Goal: Information Seeking & Learning: Learn about a topic

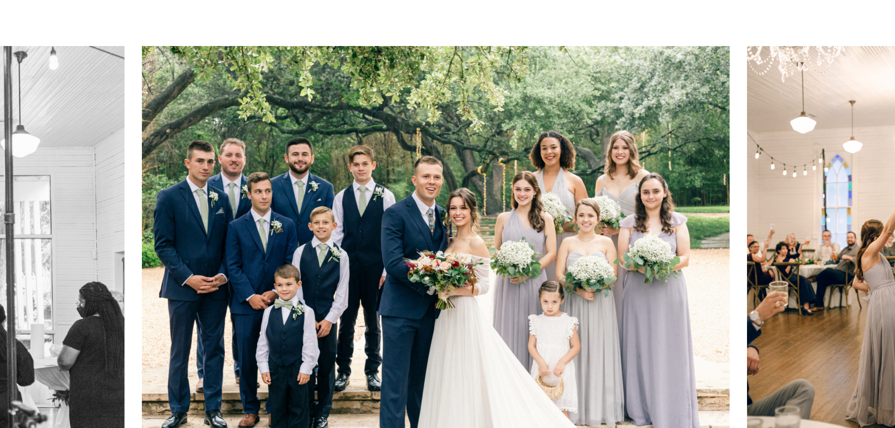
scroll to position [705, 0]
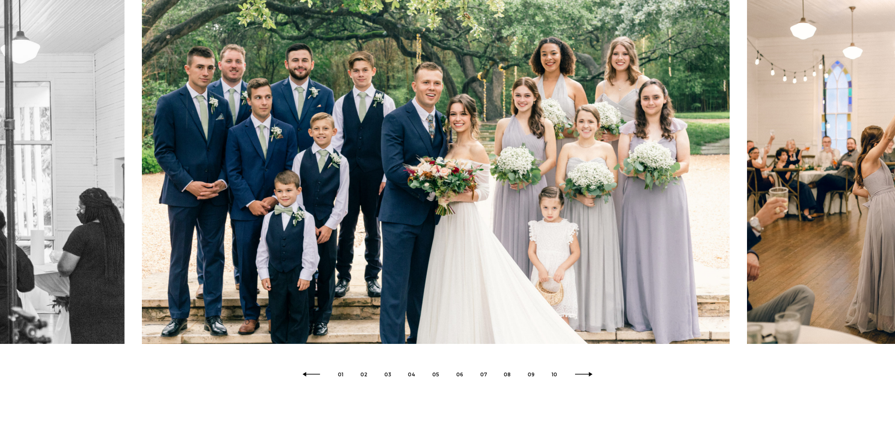
click at [707, 175] on img at bounding box center [435, 147] width 587 height 391
click at [341, 377] on button "01" at bounding box center [341, 375] width 6 height 5
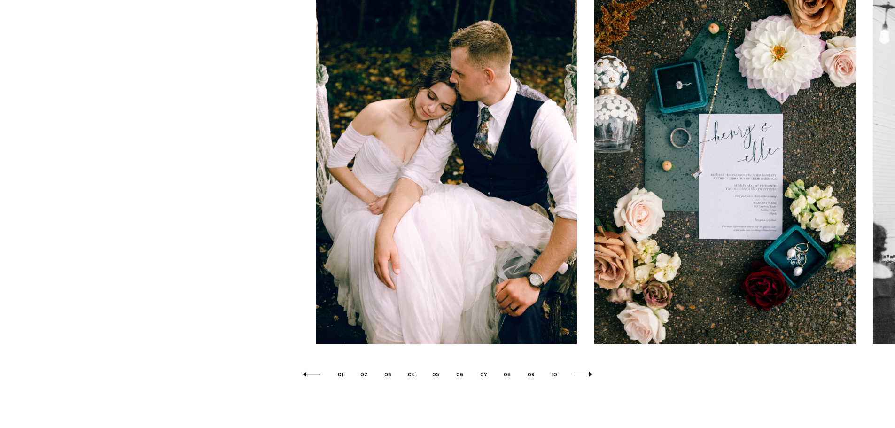
click at [580, 378] on icon at bounding box center [583, 375] width 21 height 6
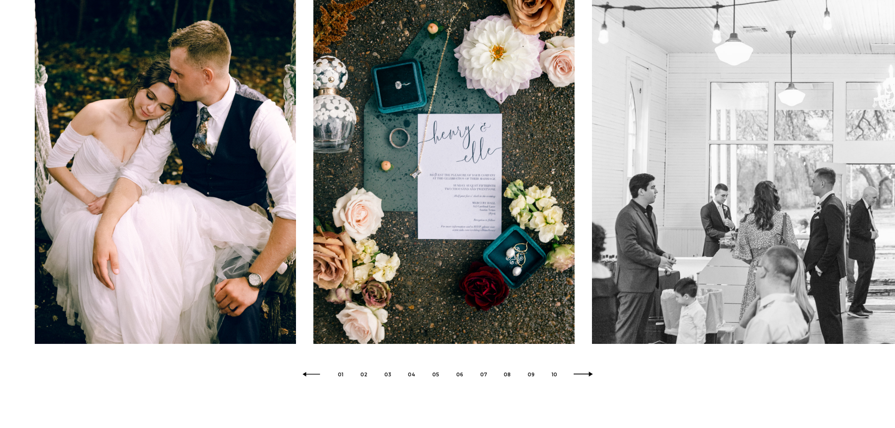
click at [579, 378] on icon at bounding box center [583, 375] width 21 height 6
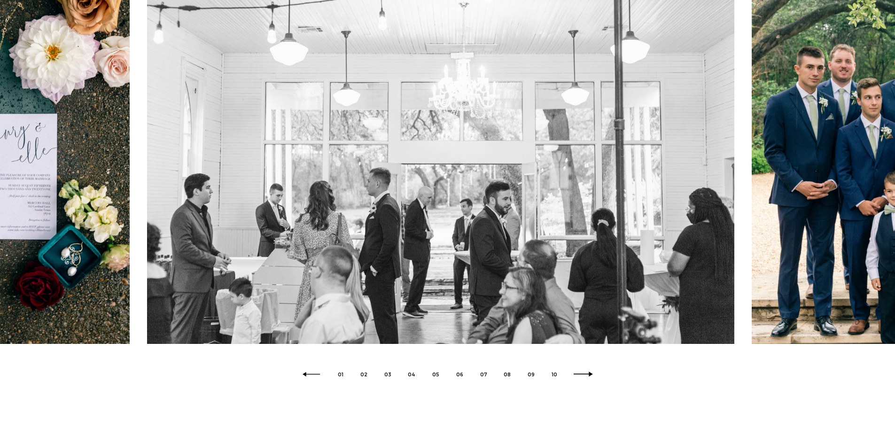
click at [579, 378] on icon at bounding box center [583, 375] width 21 height 6
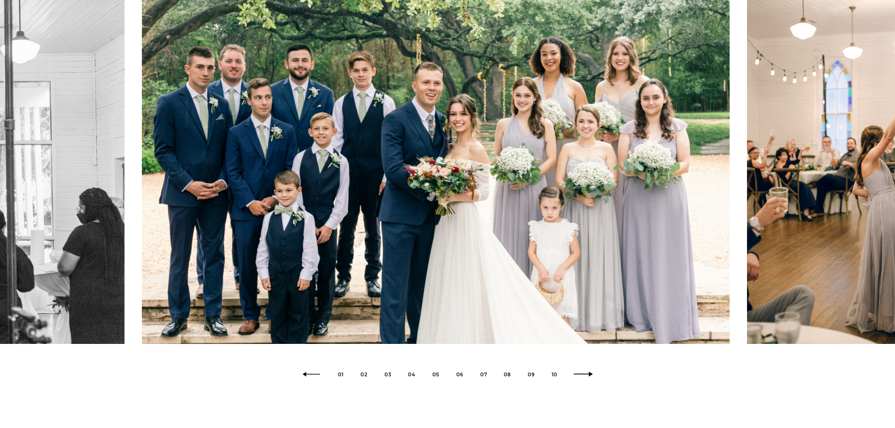
click at [579, 378] on icon at bounding box center [583, 375] width 21 height 6
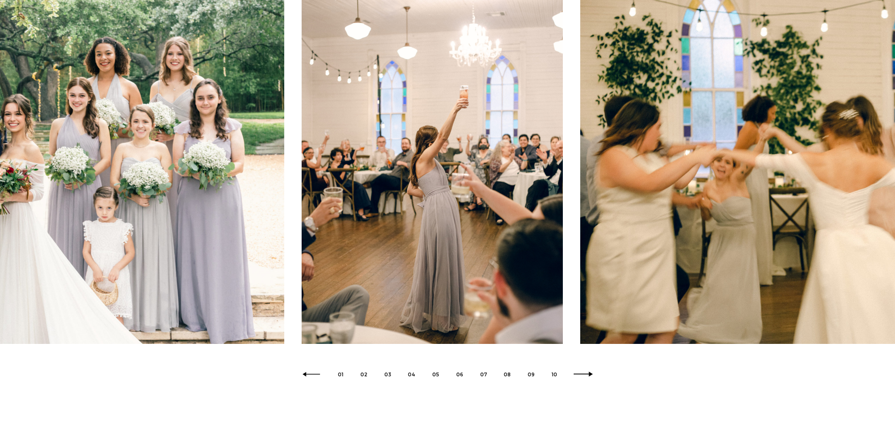
click at [579, 378] on icon at bounding box center [583, 375] width 21 height 6
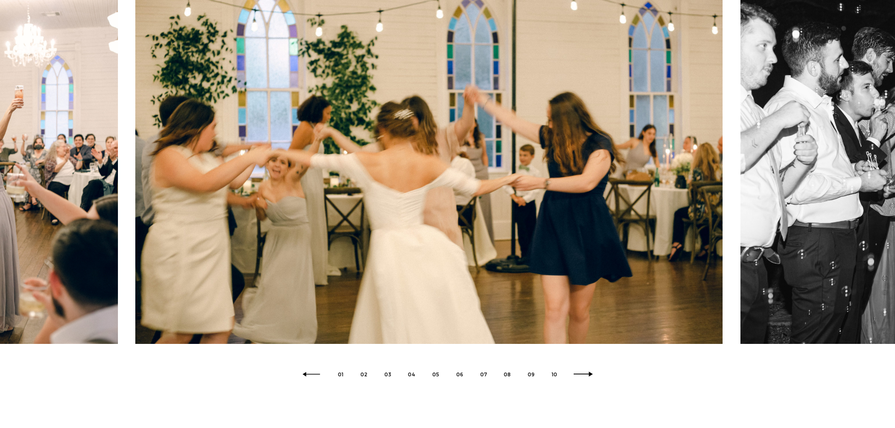
click at [579, 378] on icon at bounding box center [583, 375] width 21 height 6
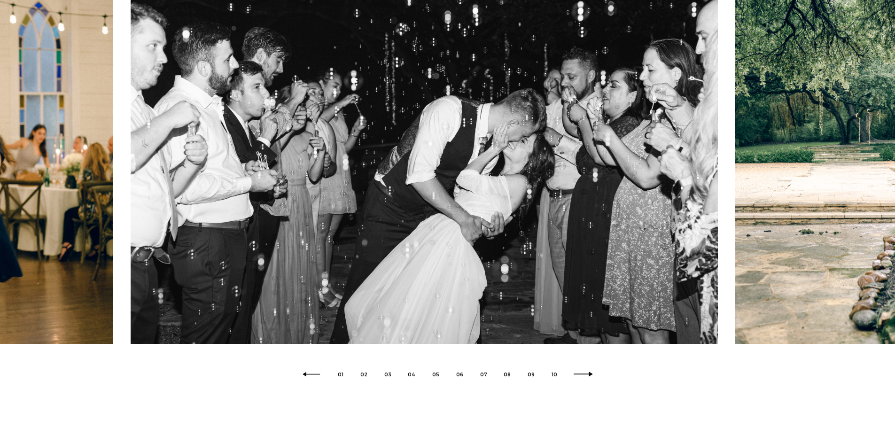
click at [579, 378] on icon at bounding box center [583, 375] width 21 height 6
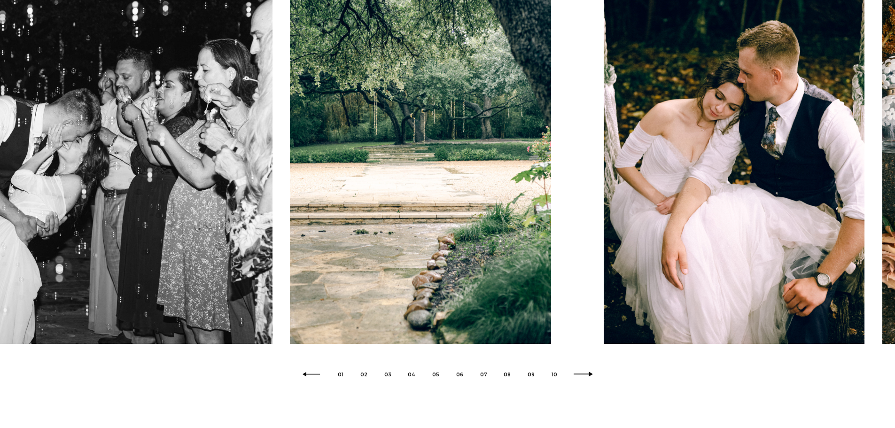
click at [579, 378] on icon at bounding box center [583, 375] width 21 height 6
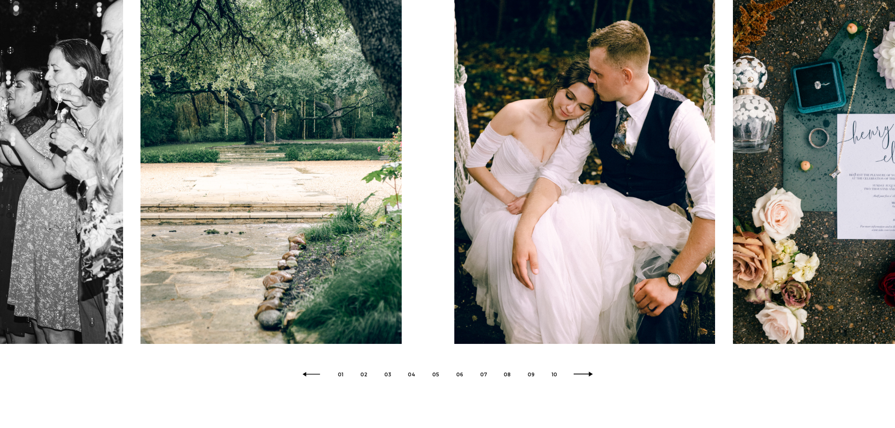
click at [579, 378] on icon at bounding box center [583, 375] width 21 height 6
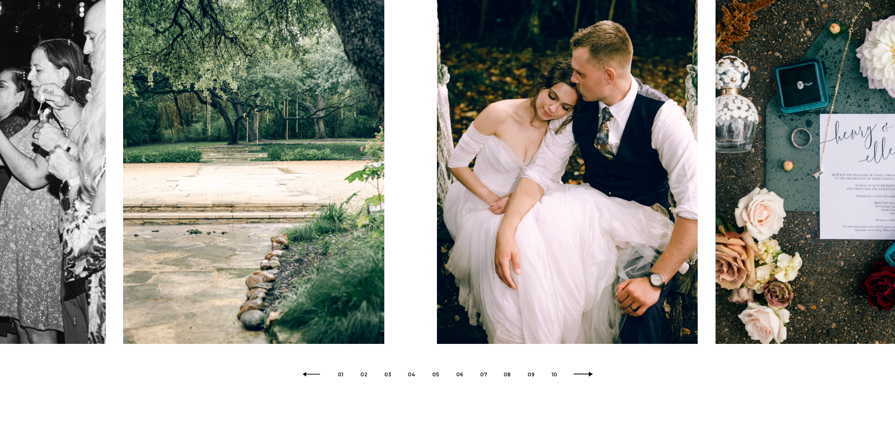
click at [579, 378] on icon at bounding box center [583, 375] width 21 height 6
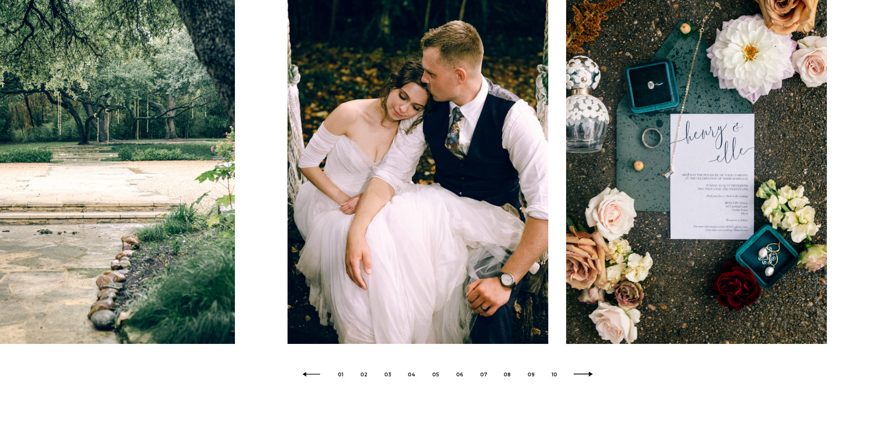
click at [579, 378] on icon at bounding box center [583, 375] width 21 height 6
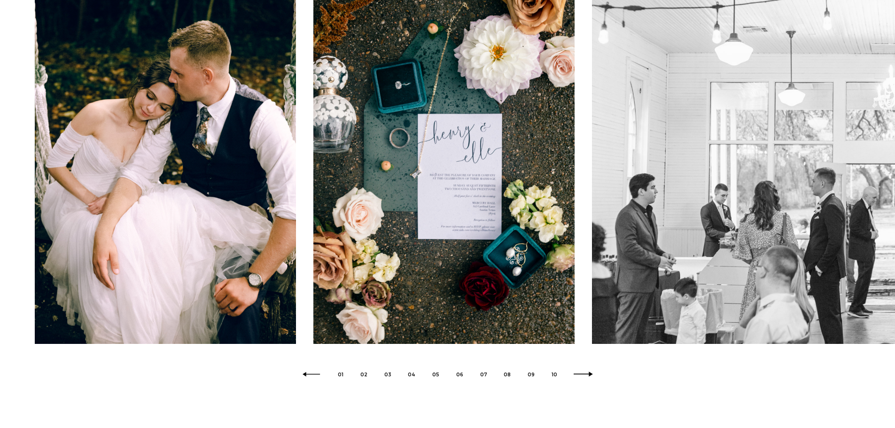
click at [579, 378] on icon at bounding box center [583, 375] width 21 height 6
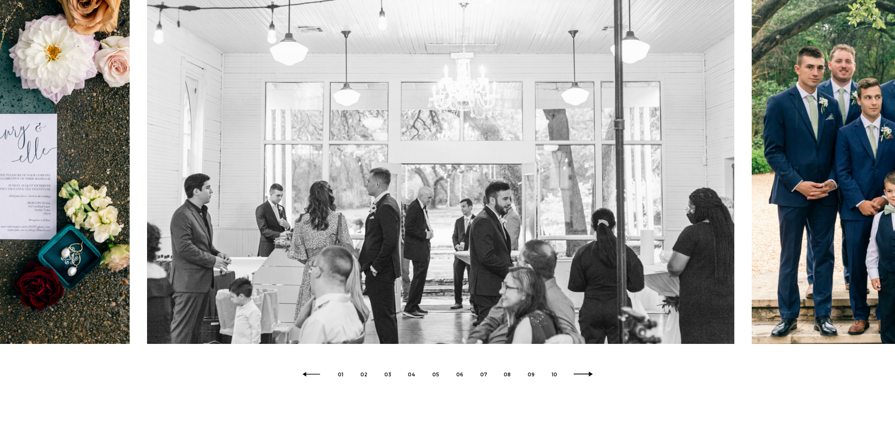
click at [579, 378] on icon at bounding box center [583, 375] width 21 height 6
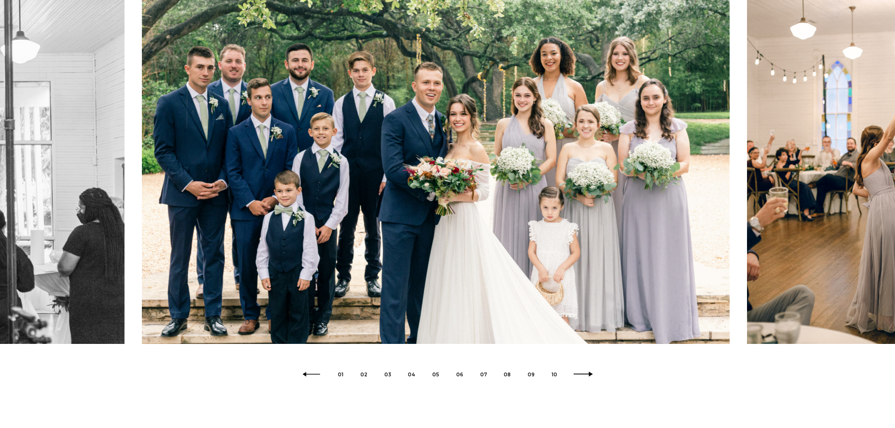
click at [579, 378] on icon at bounding box center [583, 375] width 21 height 6
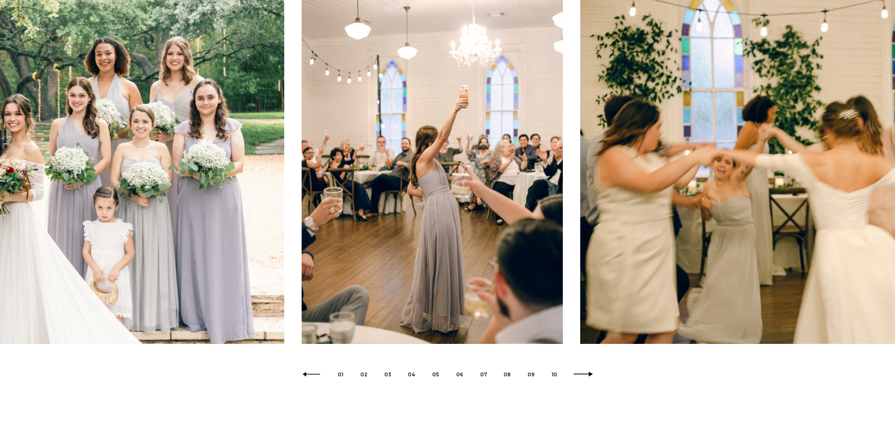
click at [579, 378] on icon at bounding box center [583, 375] width 21 height 6
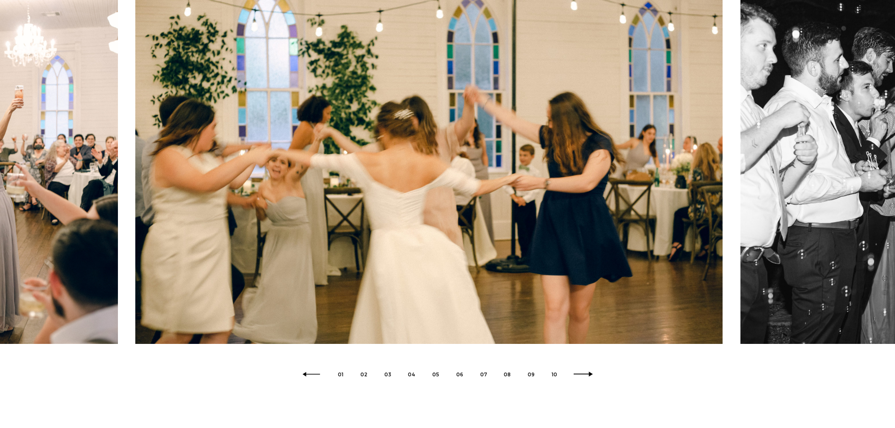
click at [579, 378] on icon at bounding box center [583, 375] width 21 height 6
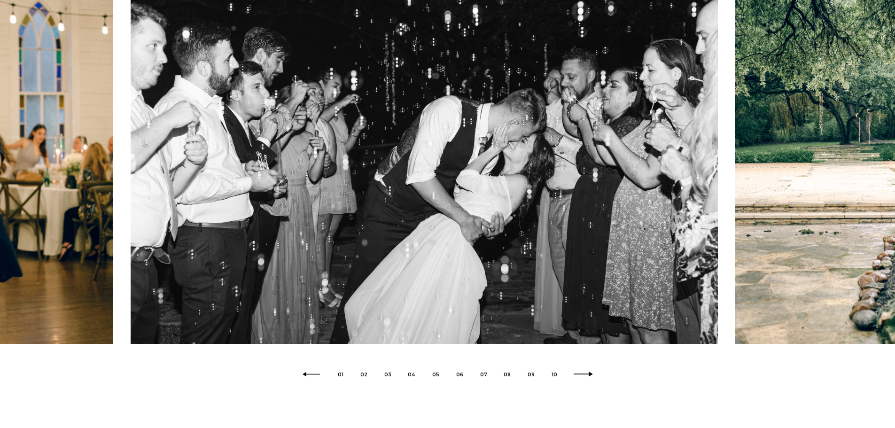
click at [579, 378] on icon at bounding box center [583, 375] width 21 height 6
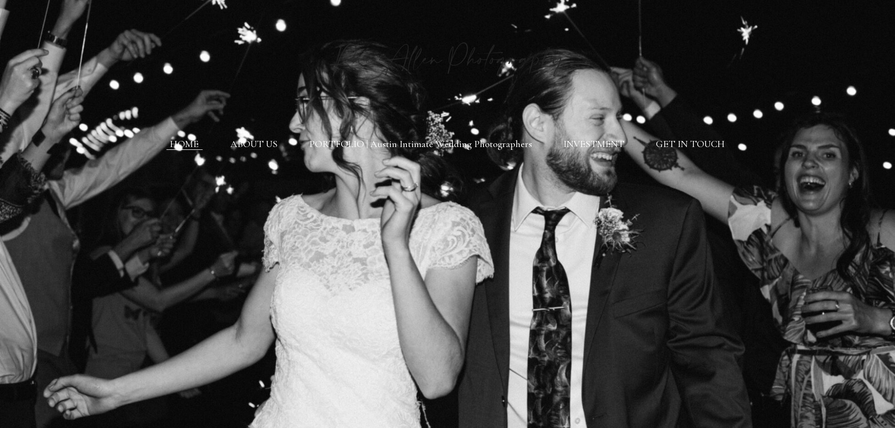
scroll to position [0, 0]
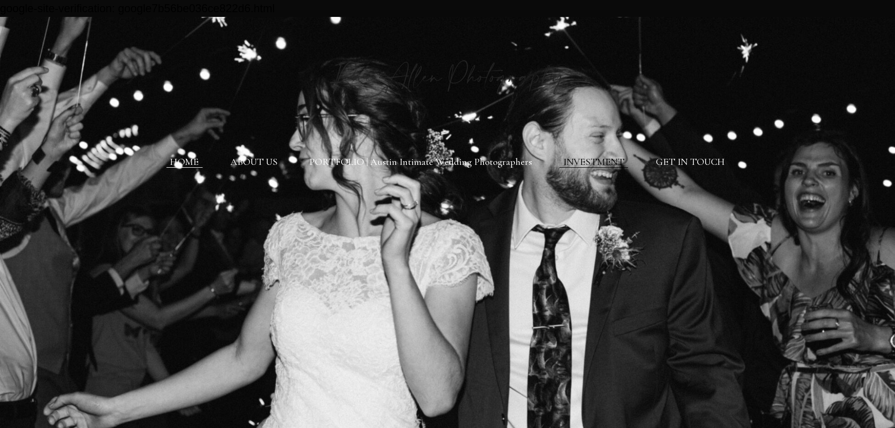
click at [584, 166] on link "INVESTMENT" at bounding box center [593, 162] width 61 height 12
